Goal: Information Seeking & Learning: Learn about a topic

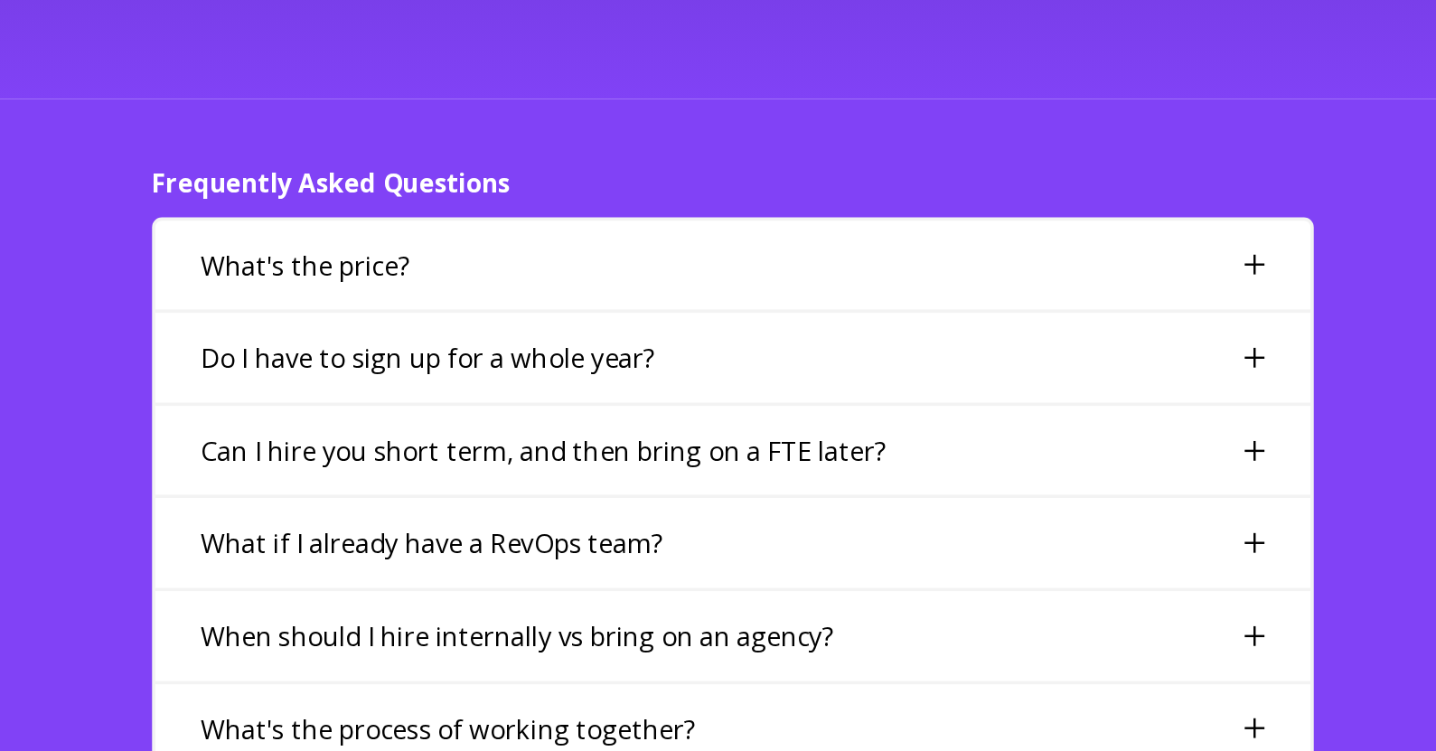
scroll to position [3686, 0]
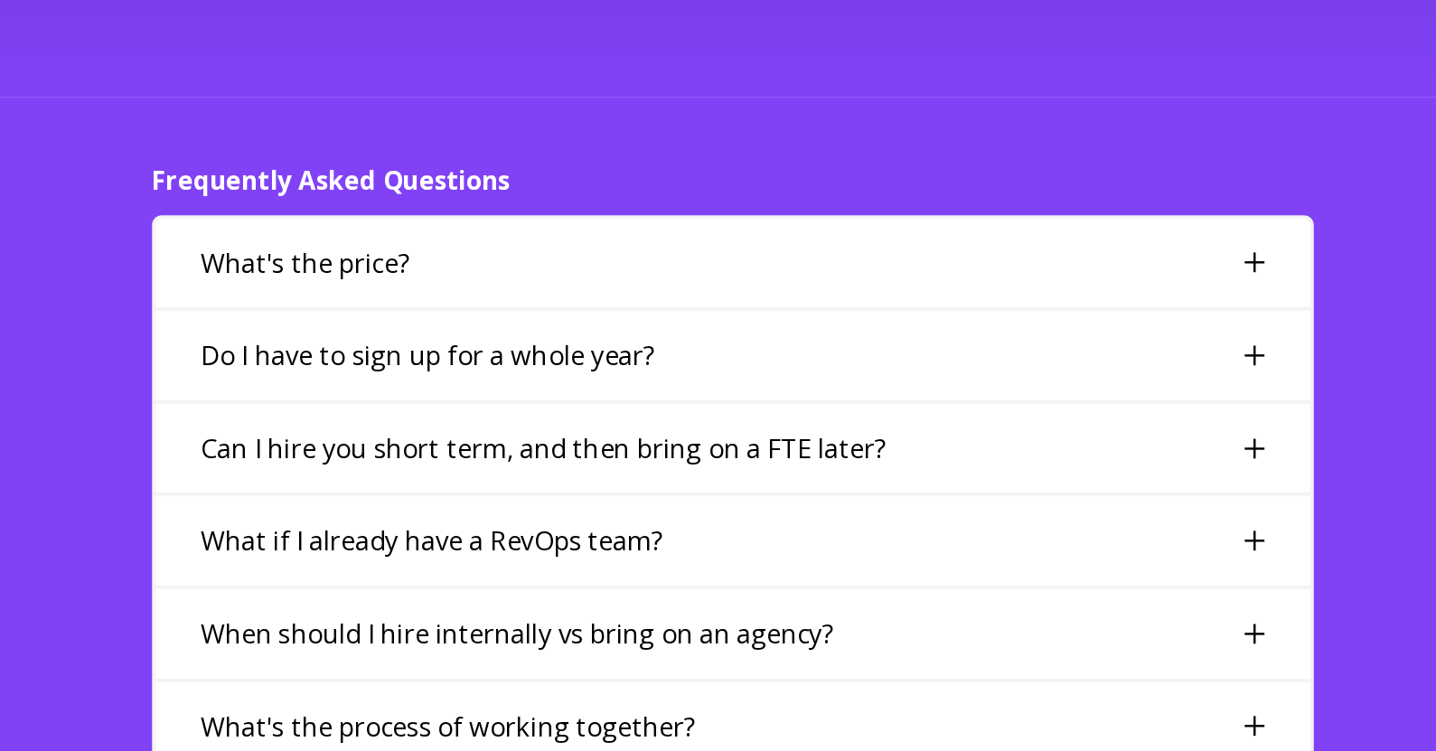
click at [1137, 314] on div "What's the price?" at bounding box center [718, 349] width 952 height 74
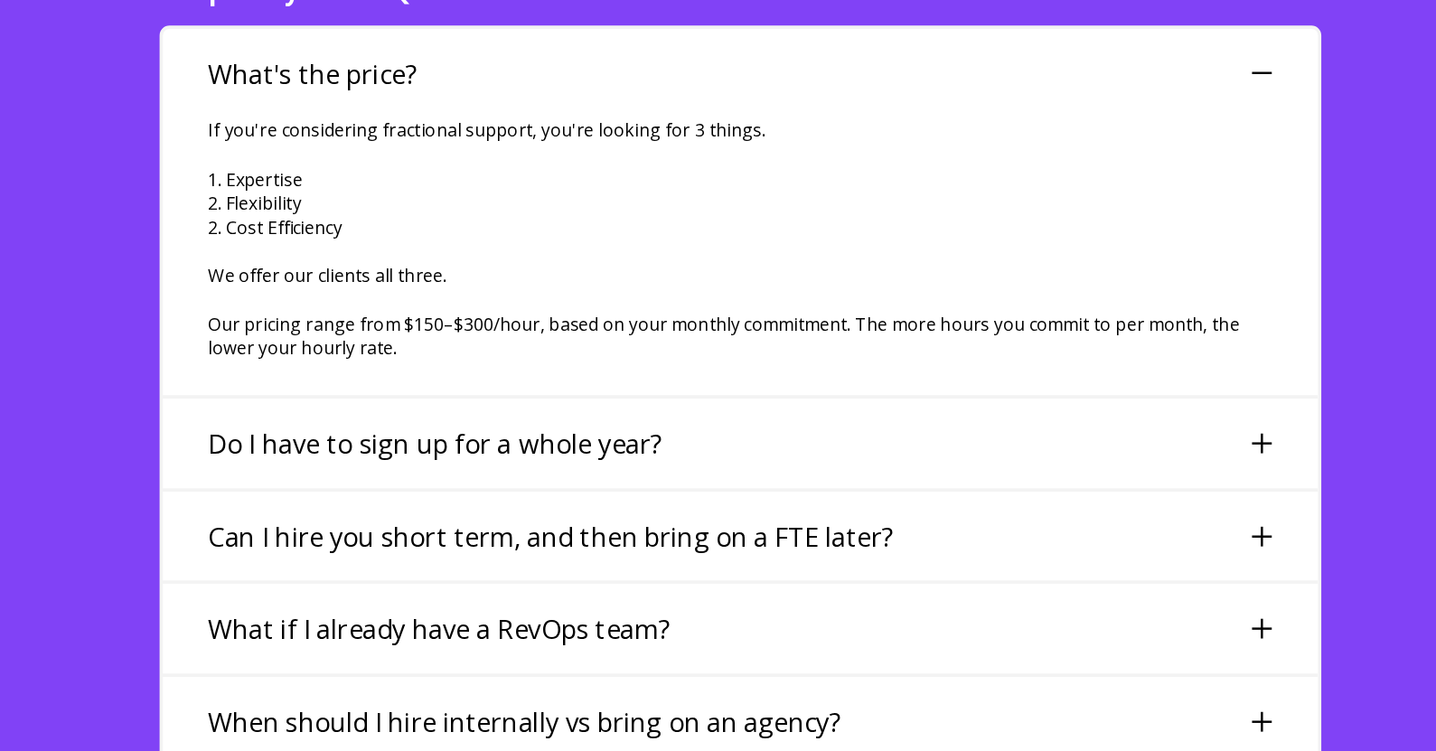
scroll to position [3843, 0]
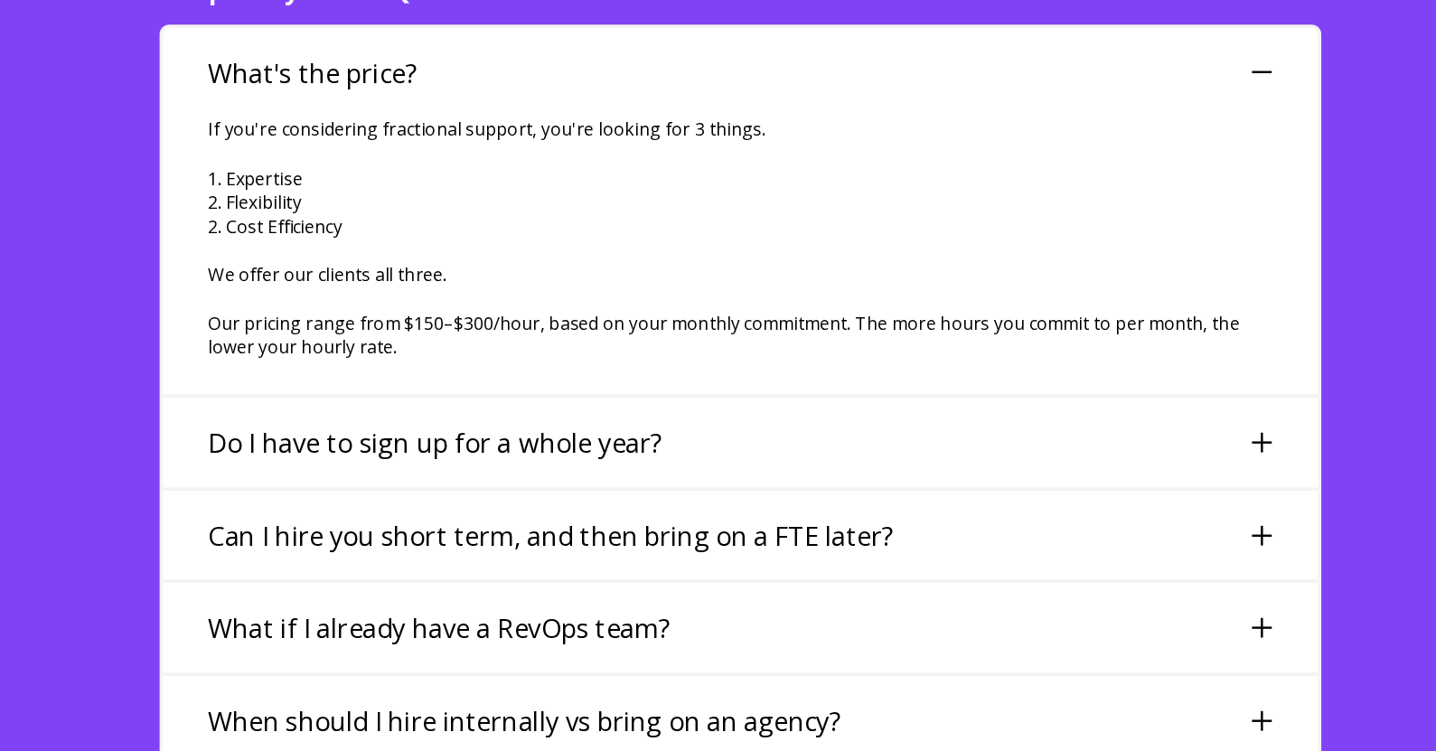
click at [1145, 464] on div "Do I have to sign up for a whole year?" at bounding box center [718, 496] width 952 height 74
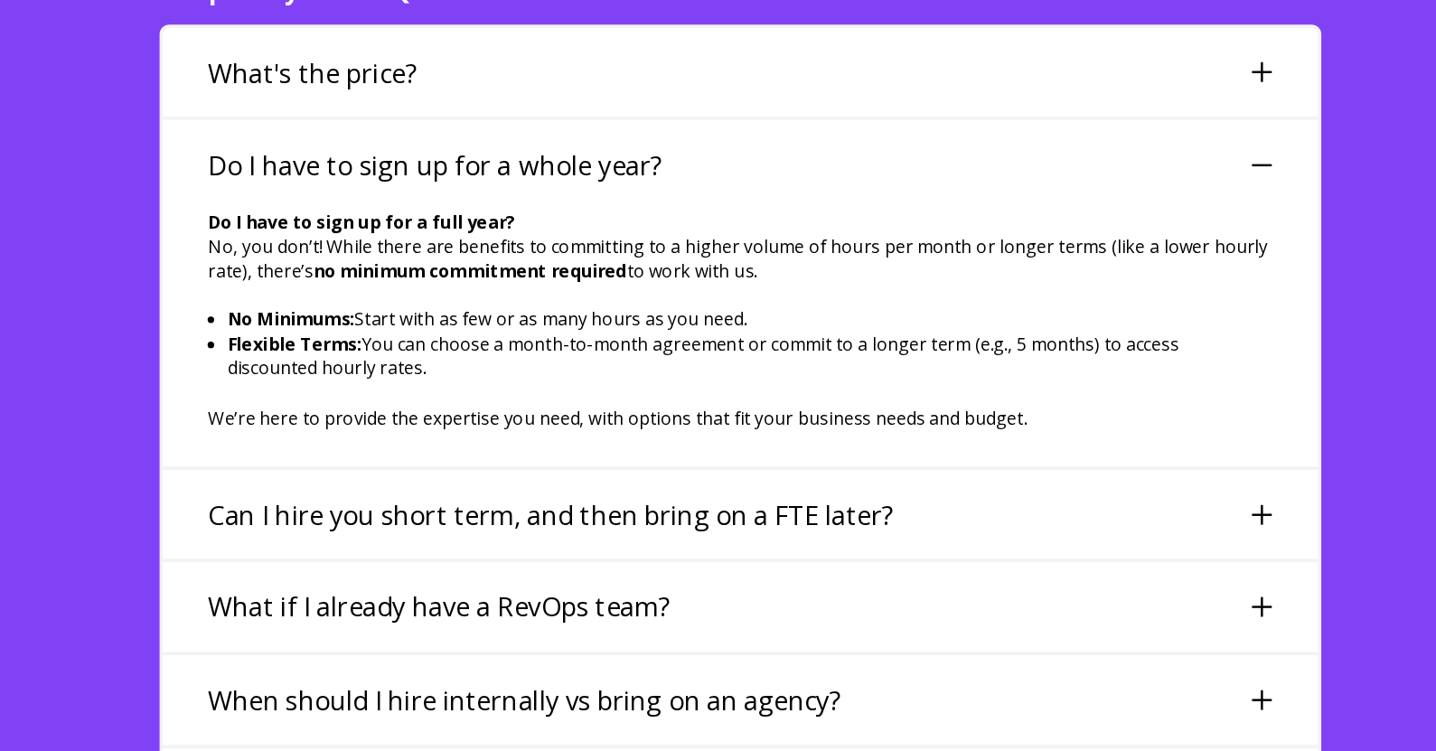
click at [1145, 464] on div "Do I have to sign up for a full year? No, you don’t! While there are benefits t…" at bounding box center [718, 409] width 952 height 211
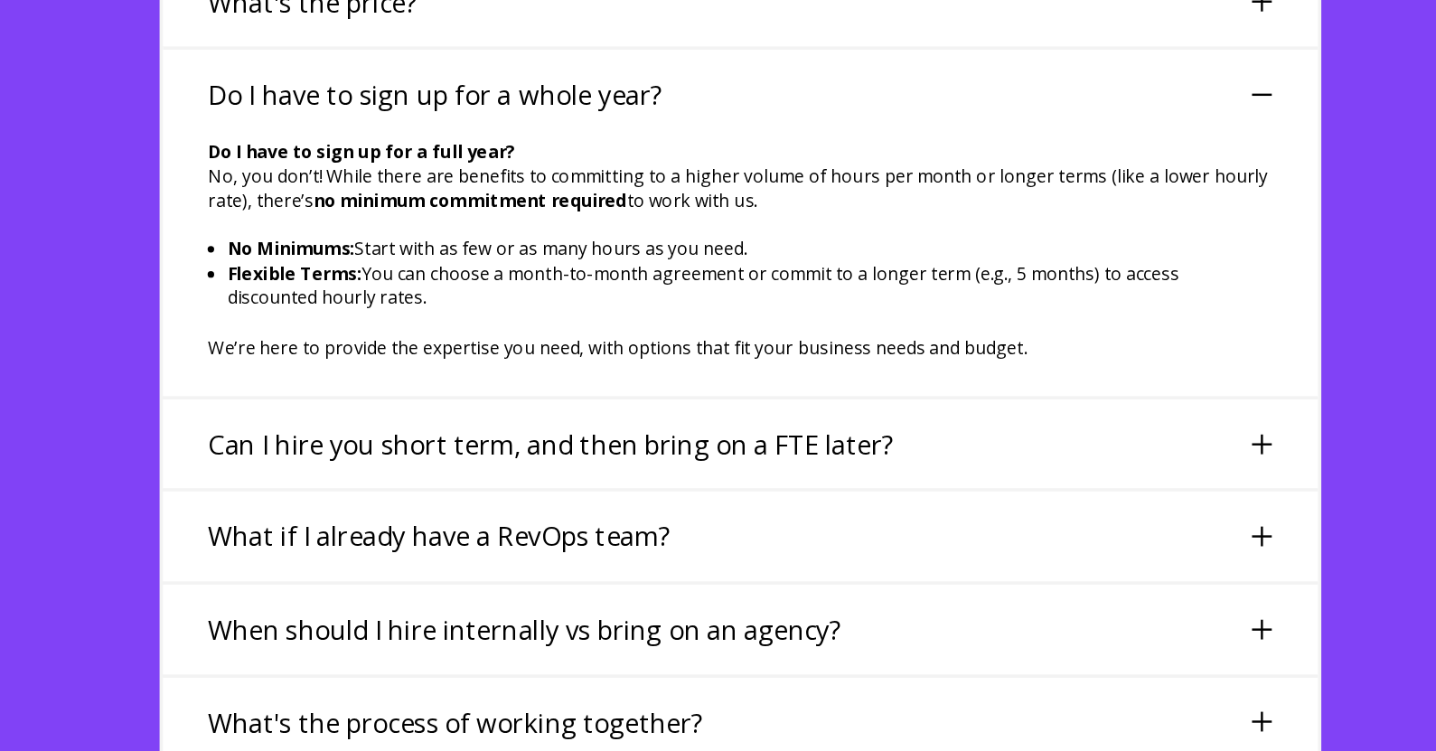
scroll to position [3901, 0]
click at [1141, 490] on div at bounding box center [1148, 498] width 16 height 16
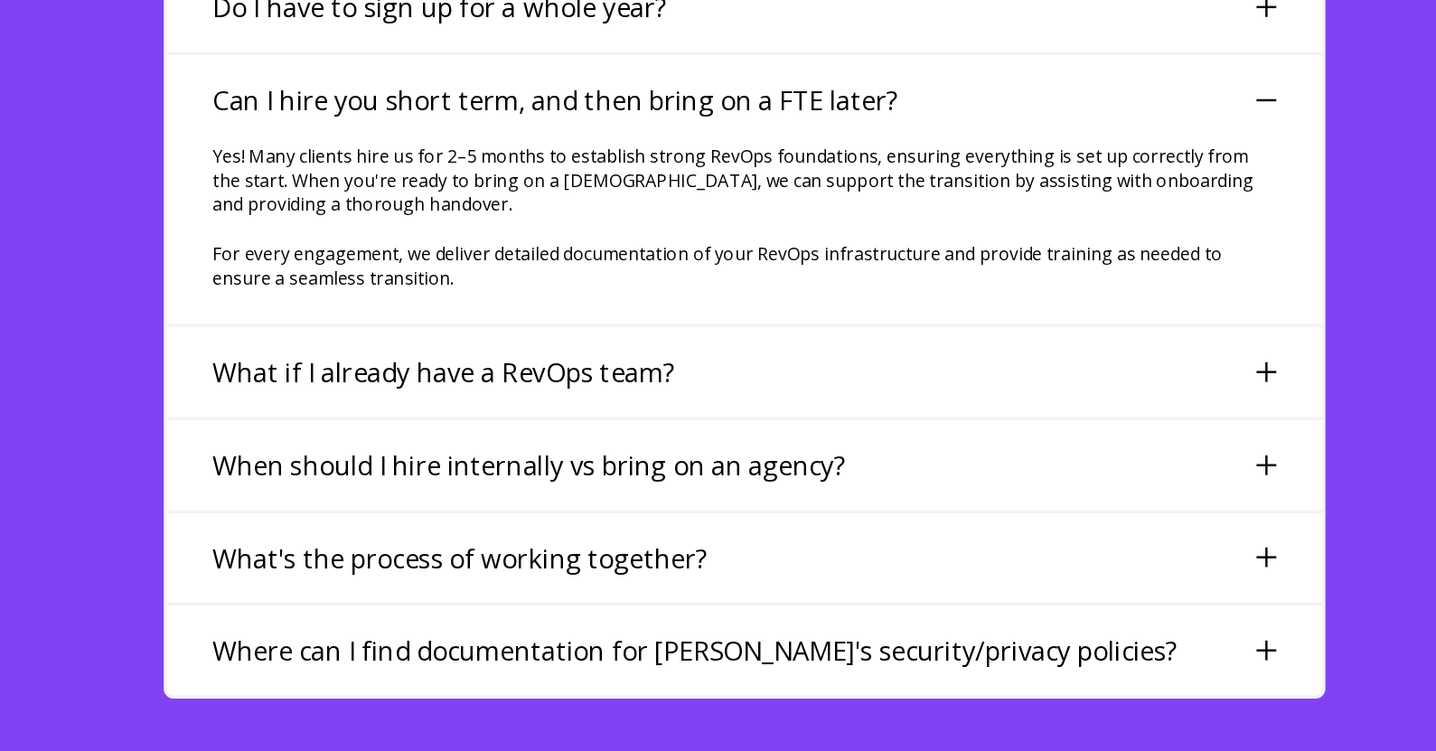
scroll to position [3976, 0]
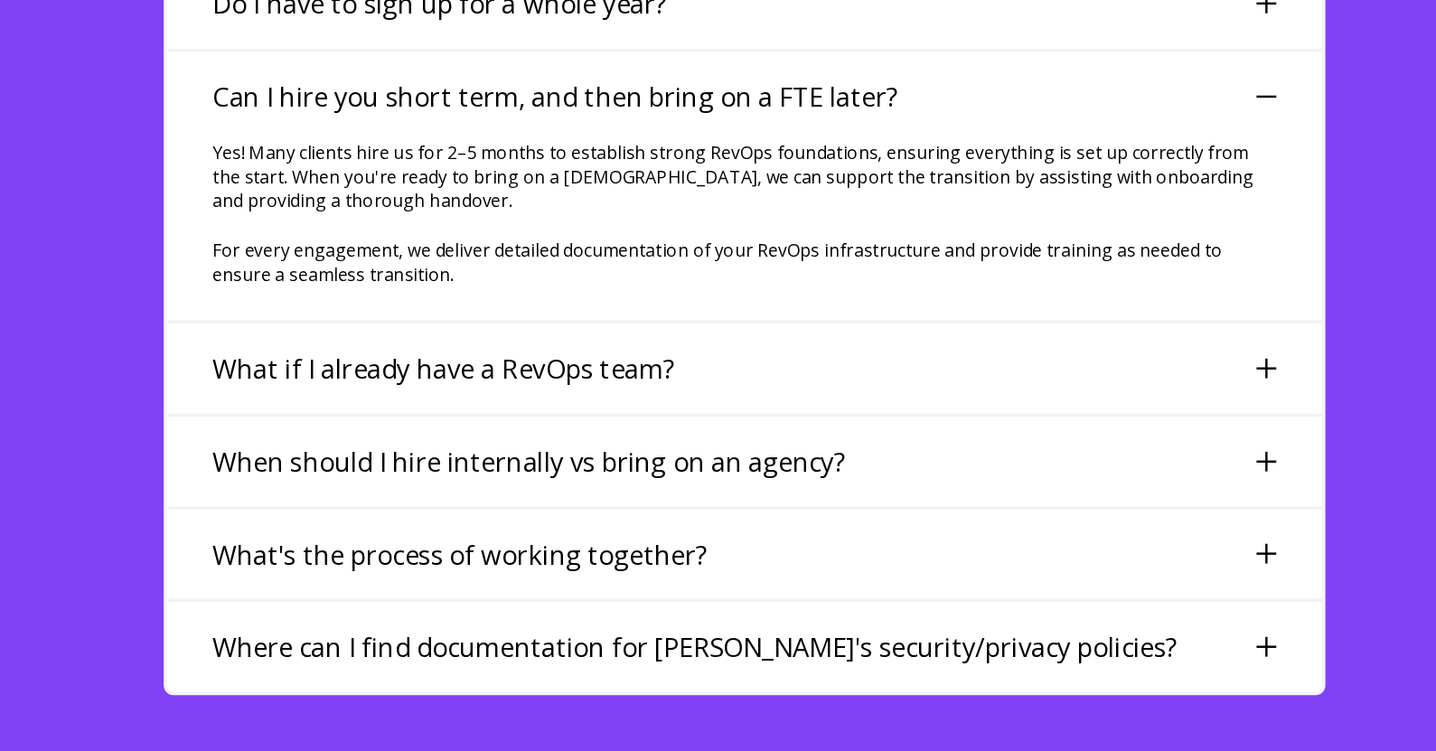
click at [885, 398] on div "What if I already have a RevOps team?" at bounding box center [718, 435] width 952 height 74
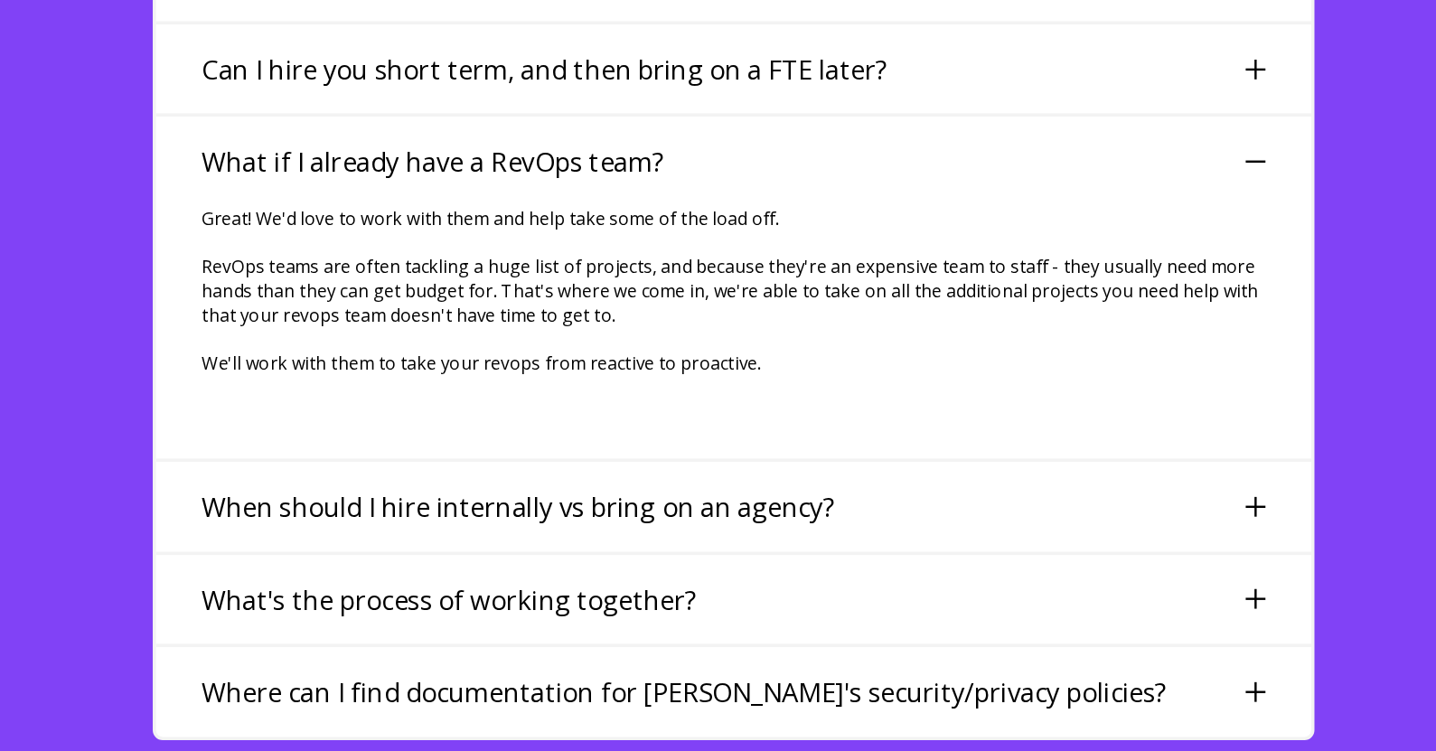
scroll to position [4002, 0]
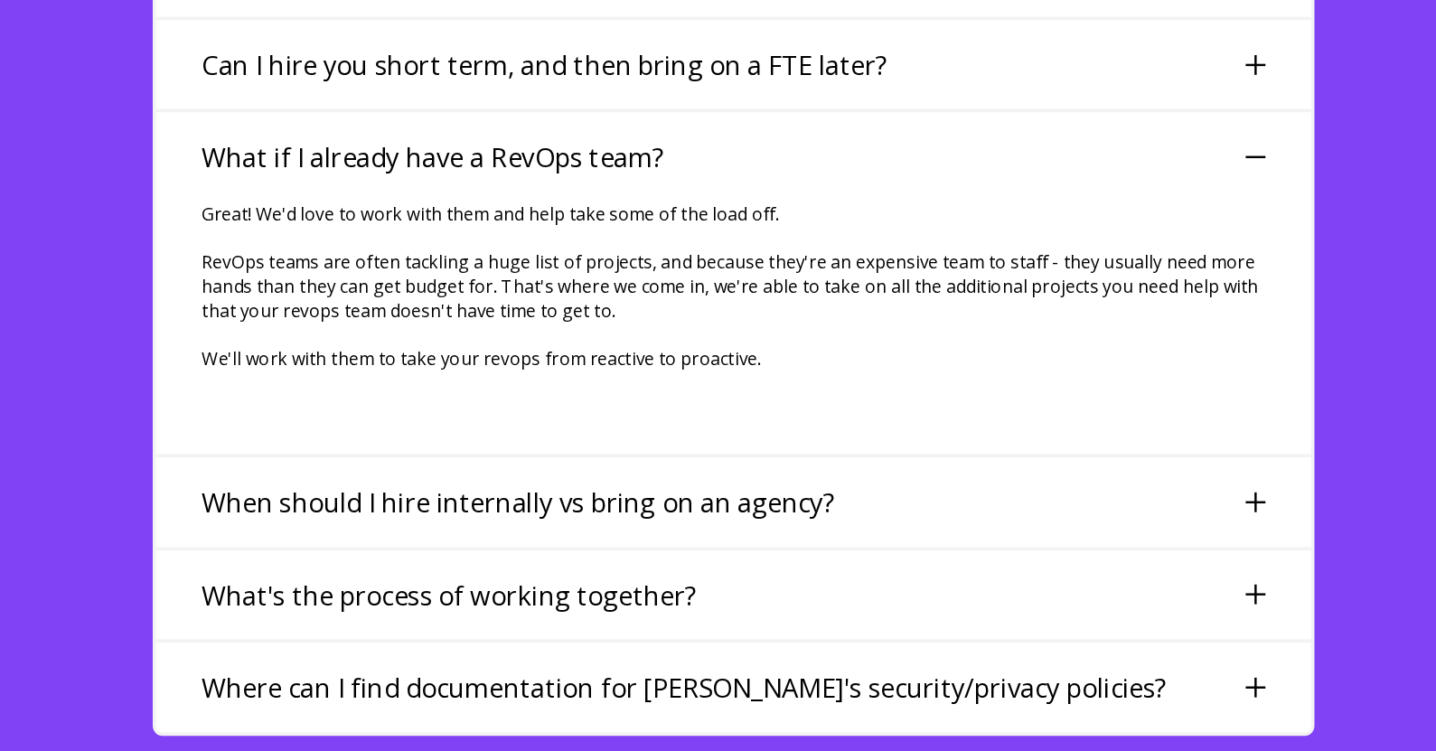
click at [890, 509] on div "When should I hire internally vs bring on an agency?" at bounding box center [718, 546] width 952 height 74
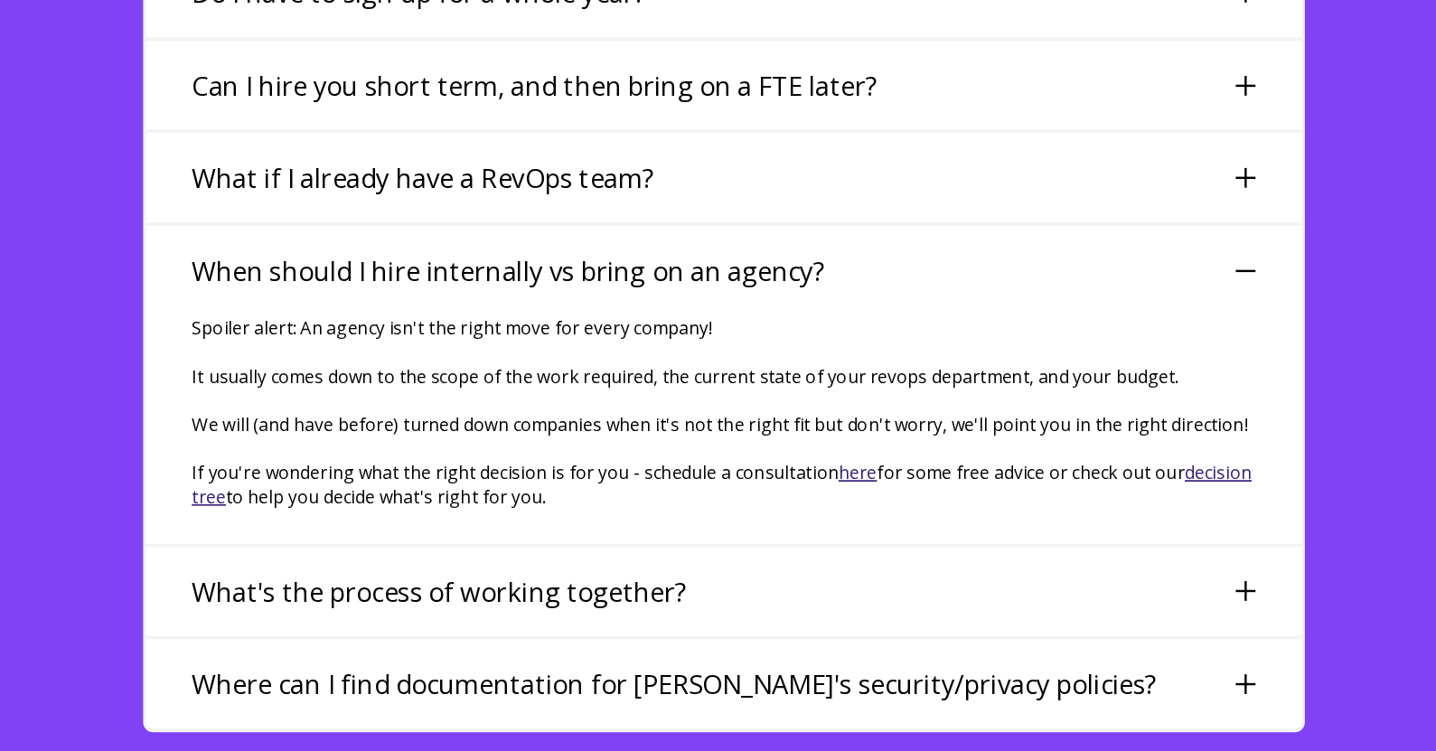
click at [875, 566] on div "What's the process of working together?" at bounding box center [718, 603] width 952 height 74
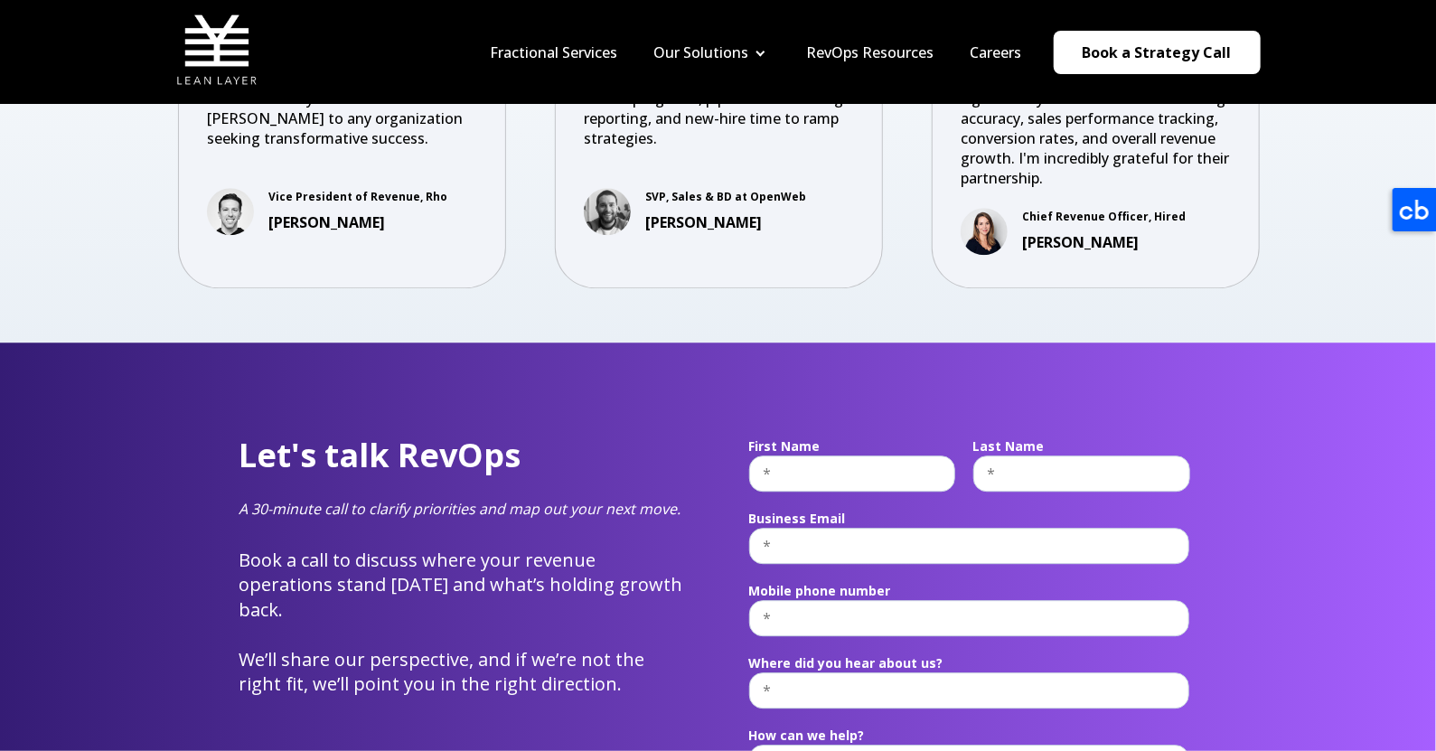
scroll to position [0, 0]
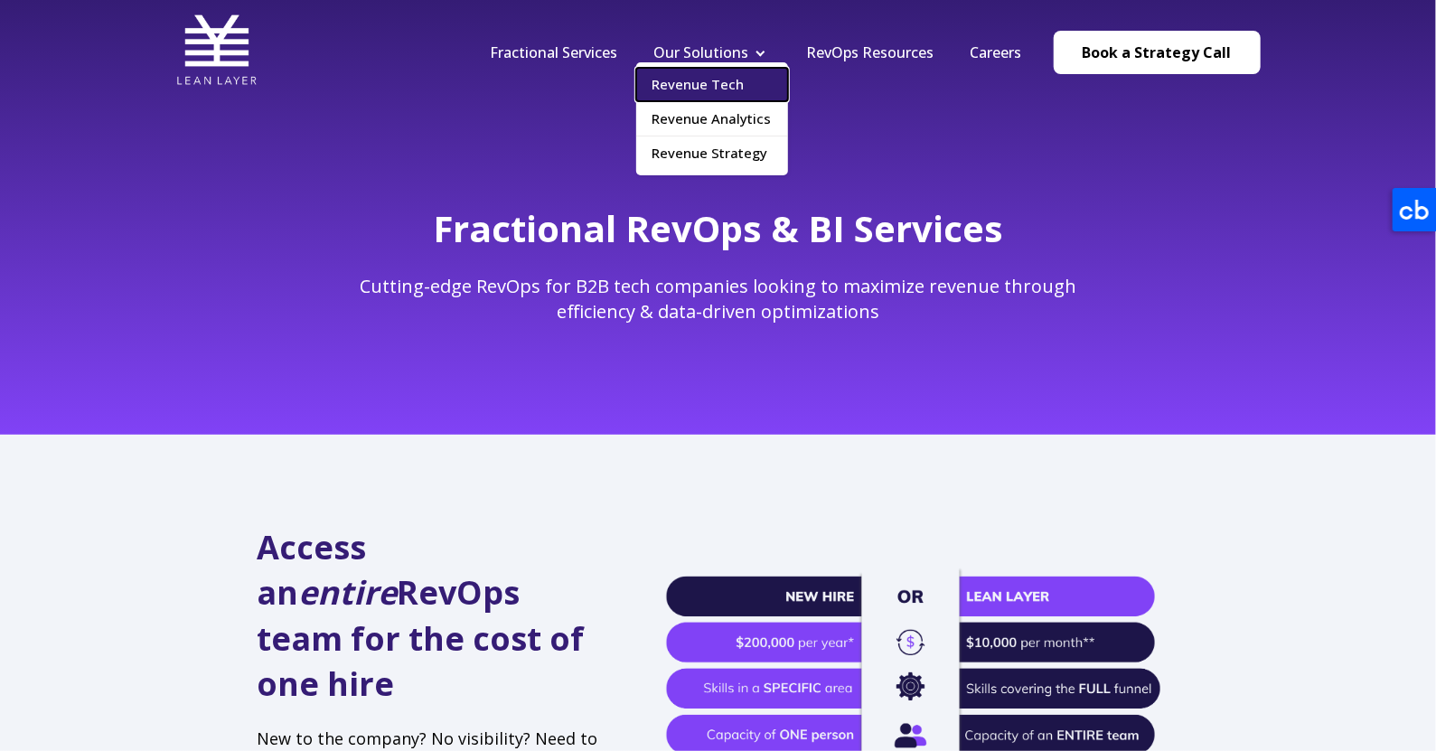
click at [724, 84] on link "Revenue Tech" at bounding box center [712, 84] width 152 height 33
